Goal: Information Seeking & Learning: Learn about a topic

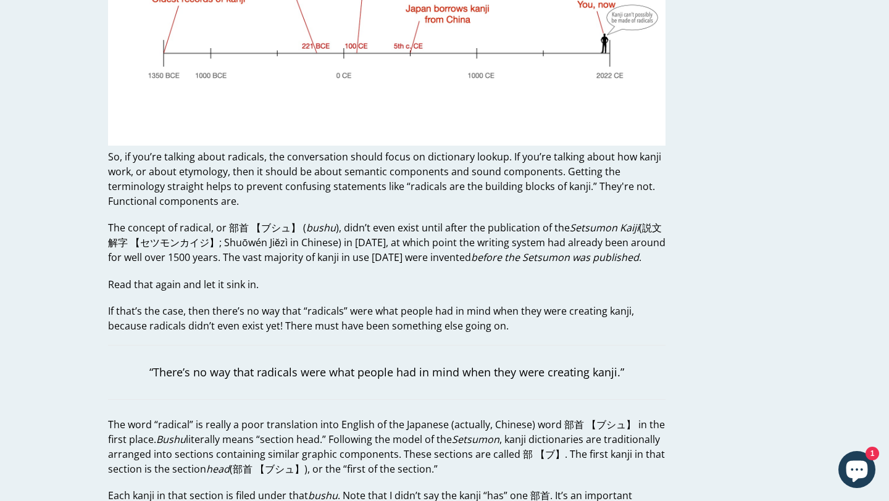
scroll to position [999, 0]
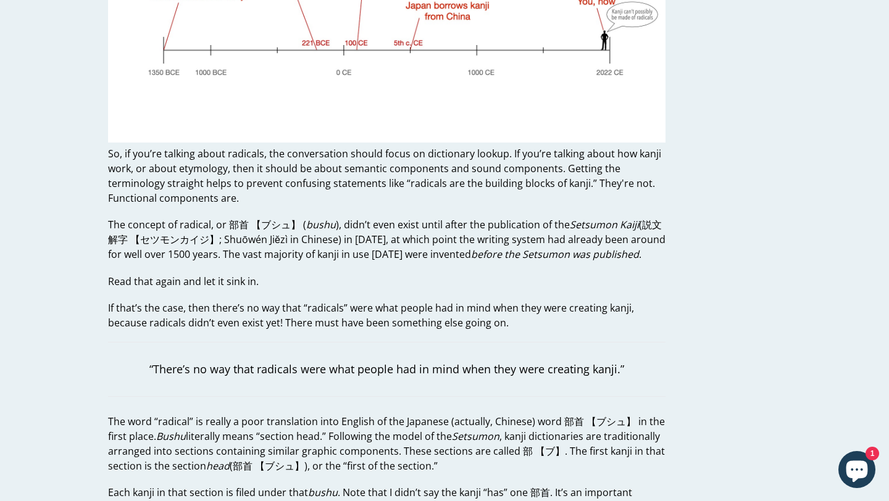
click at [254, 194] on p "So, if you’re talking about radicals, the conversation should focus on dictiona…" at bounding box center [386, 175] width 557 height 59
click at [301, 165] on p "So, if you’re talking about radicals, the conversation should focus on dictiona…" at bounding box center [386, 175] width 557 height 59
click at [340, 173] on p "So, if you’re talking about radicals, the conversation should focus on dictiona…" at bounding box center [386, 175] width 557 height 59
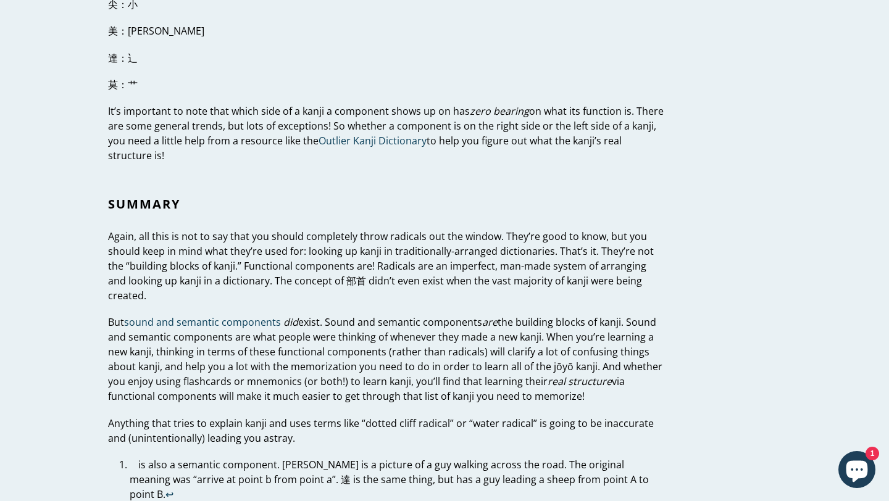
scroll to position [3943, 0]
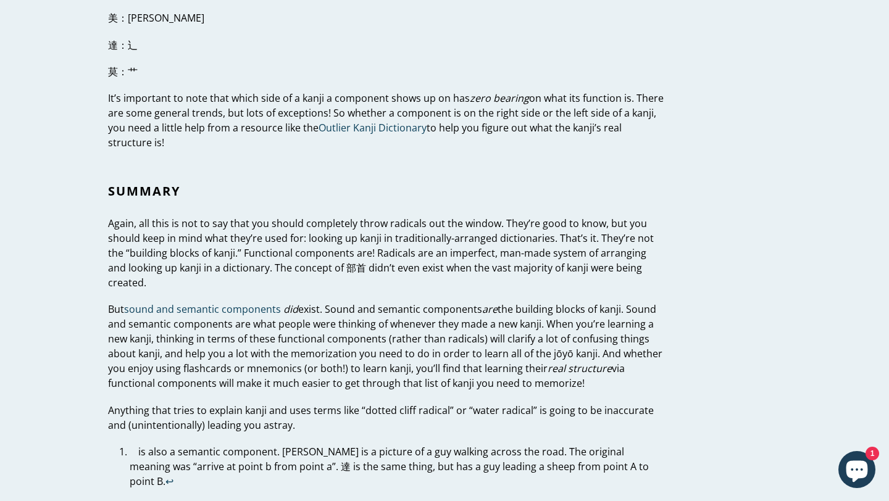
click at [236, 250] on p "Again, all this is not to say that you should completely throw radicals out the…" at bounding box center [386, 253] width 557 height 74
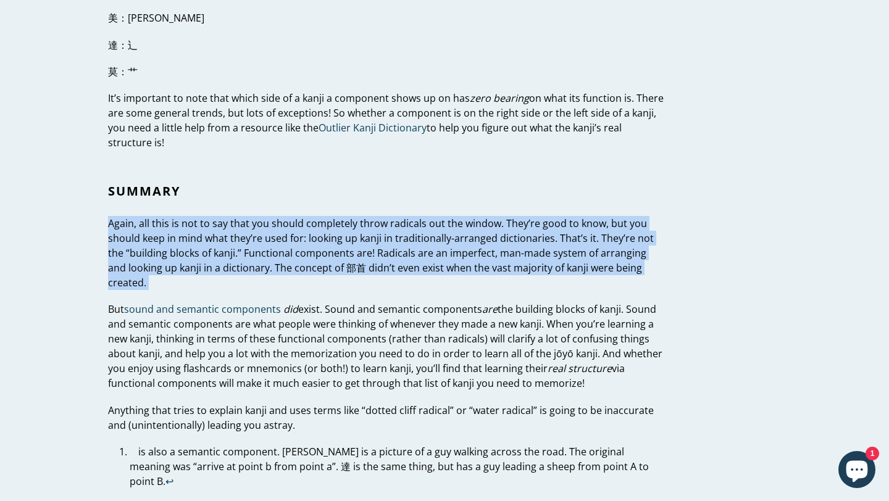
click at [320, 239] on p "Again, all this is not to say that you should completely throw radicals out the…" at bounding box center [386, 253] width 557 height 74
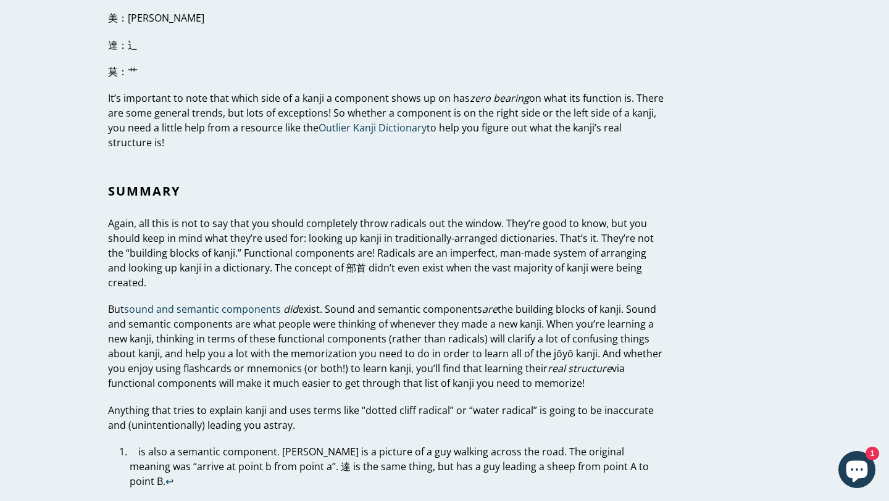
click at [320, 239] on p "Again, all this is not to say that you should completely throw radicals out the…" at bounding box center [386, 253] width 557 height 74
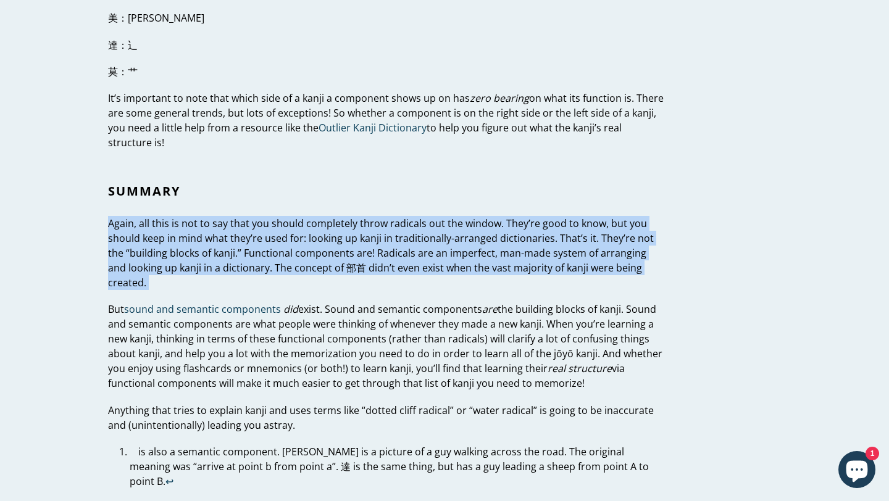
click at [349, 257] on p "Again, all this is not to say that you should completely throw radicals out the…" at bounding box center [386, 253] width 557 height 74
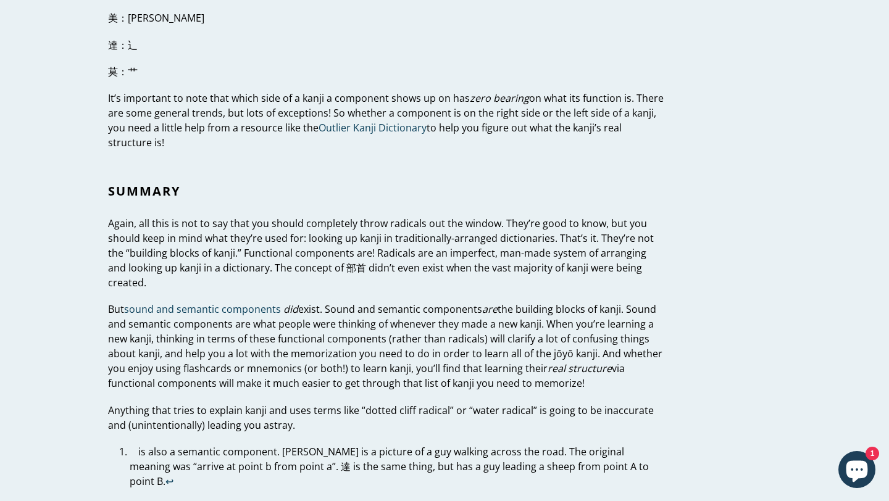
click at [349, 257] on p "Again, all this is not to say that you should completely throw radicals out the…" at bounding box center [386, 253] width 557 height 74
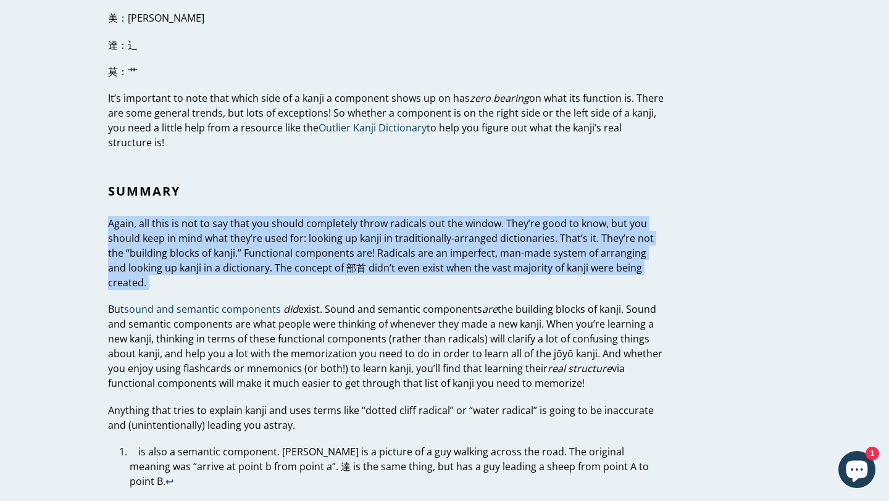
click at [394, 249] on p "Again, all this is not to say that you should completely throw radicals out the…" at bounding box center [386, 253] width 557 height 74
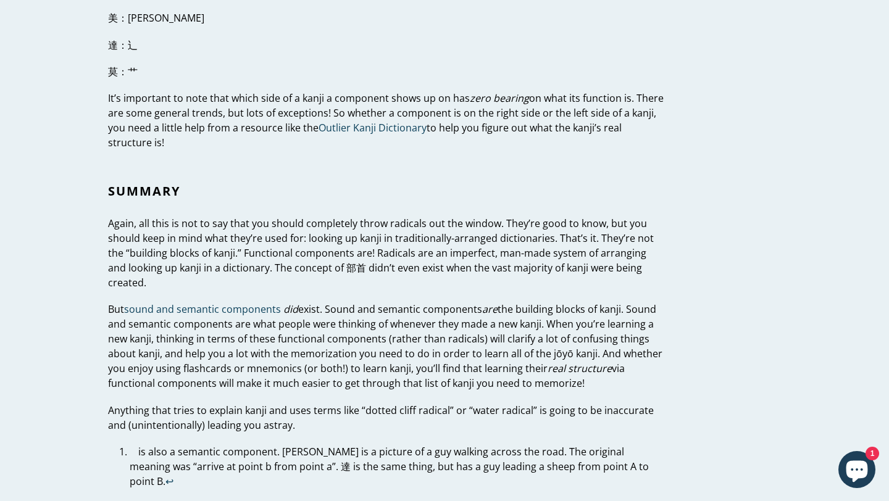
click at [394, 249] on p "Again, all this is not to say that you should completely throw radicals out the…" at bounding box center [386, 253] width 557 height 74
click at [442, 241] on p "Again, all this is not to say that you should completely throw radicals out the…" at bounding box center [386, 253] width 557 height 74
click at [454, 228] on p "Again, all this is not to say that you should completely throw radicals out the…" at bounding box center [386, 253] width 557 height 74
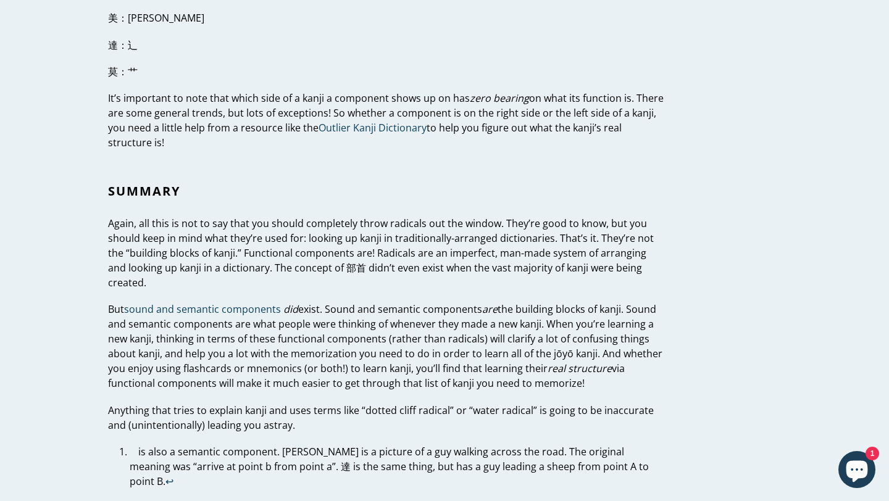
click at [472, 238] on p "Again, all this is not to say that you should completely throw radicals out the…" at bounding box center [386, 253] width 557 height 74
click at [518, 241] on p "Again, all this is not to say that you should completely throw radicals out the…" at bounding box center [386, 253] width 557 height 74
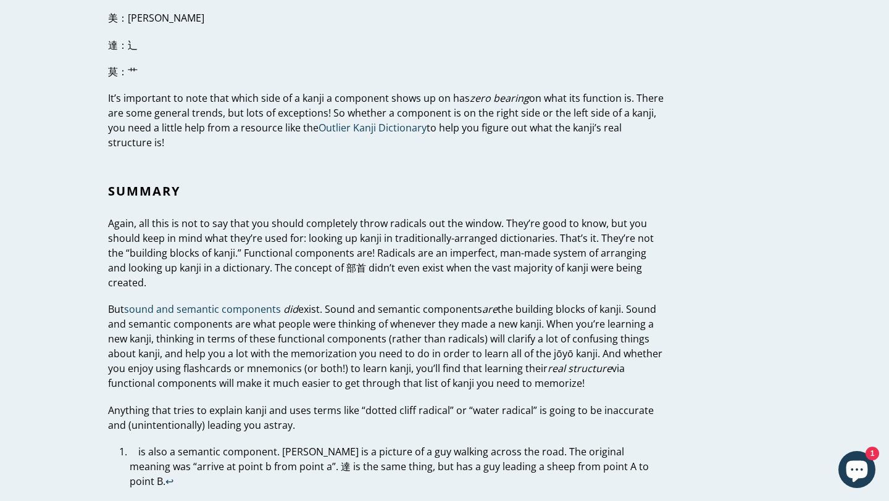
click at [455, 272] on p "Again, all this is not to say that you should completely throw radicals out the…" at bounding box center [386, 253] width 557 height 74
click at [349, 347] on p "But sound and semantic components did exist. Sound and semantic components are …" at bounding box center [386, 346] width 557 height 89
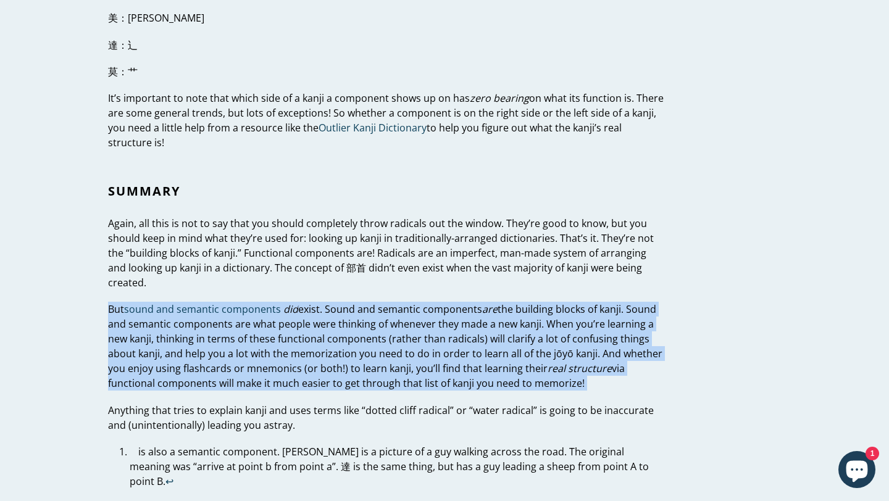
click at [352, 328] on p "But sound and semantic components did exist. Sound and semantic components are …" at bounding box center [386, 346] width 557 height 89
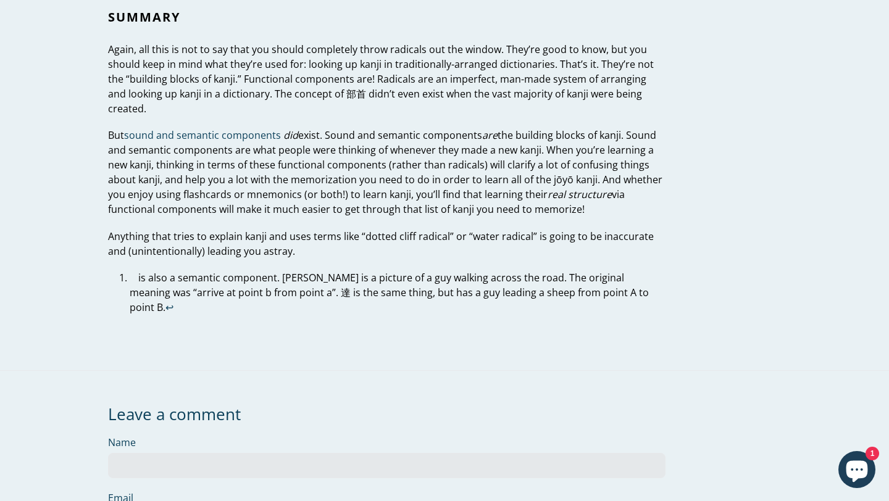
scroll to position [4107, 0]
